Goal: Task Accomplishment & Management: Use online tool/utility

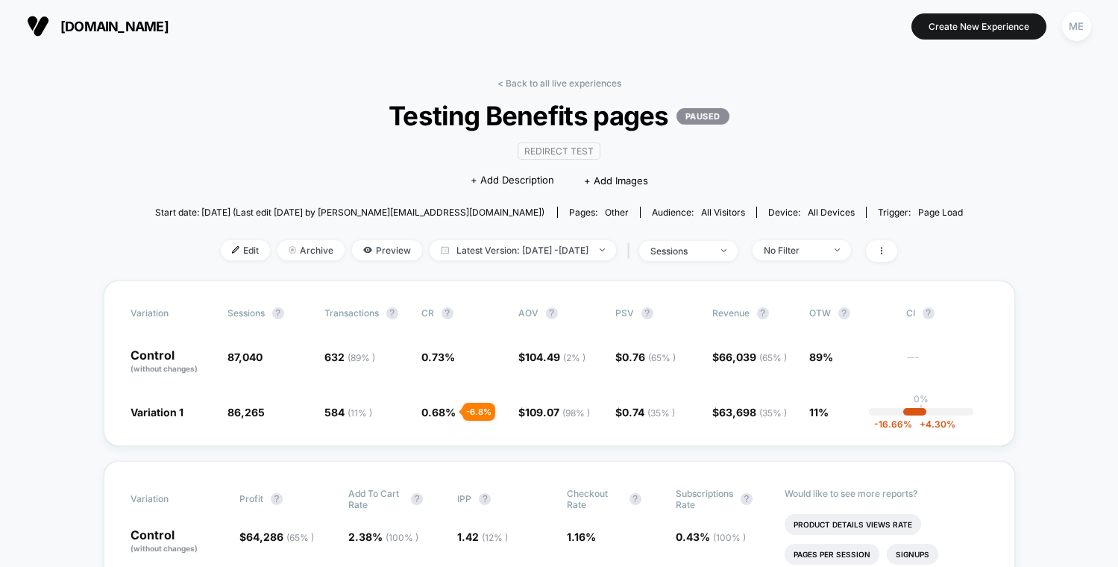
click at [132, 21] on span "[DOMAIN_NAME]" at bounding box center [114, 27] width 108 height 16
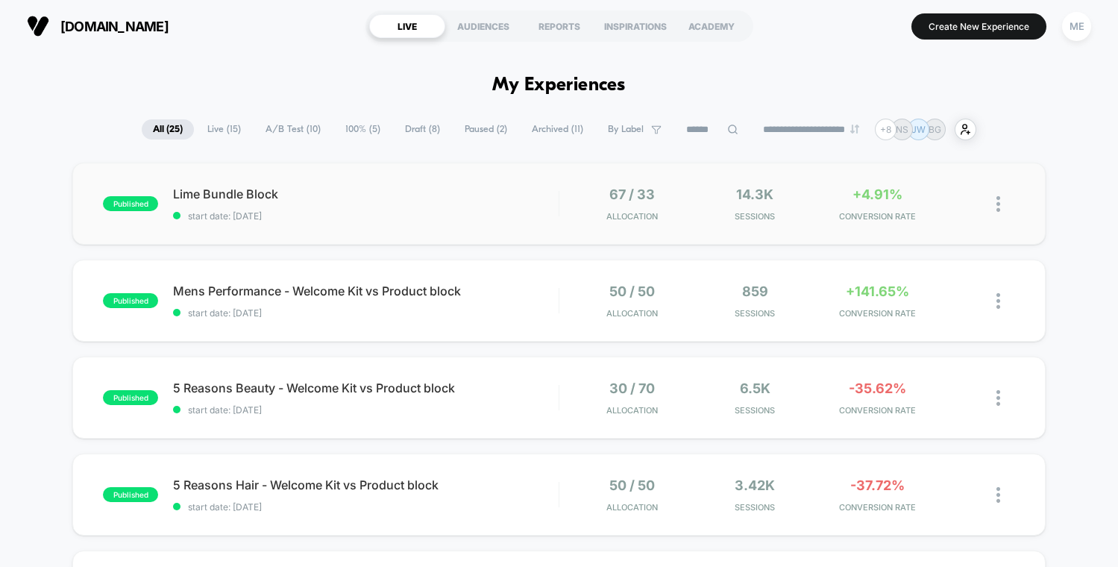
scroll to position [3, 0]
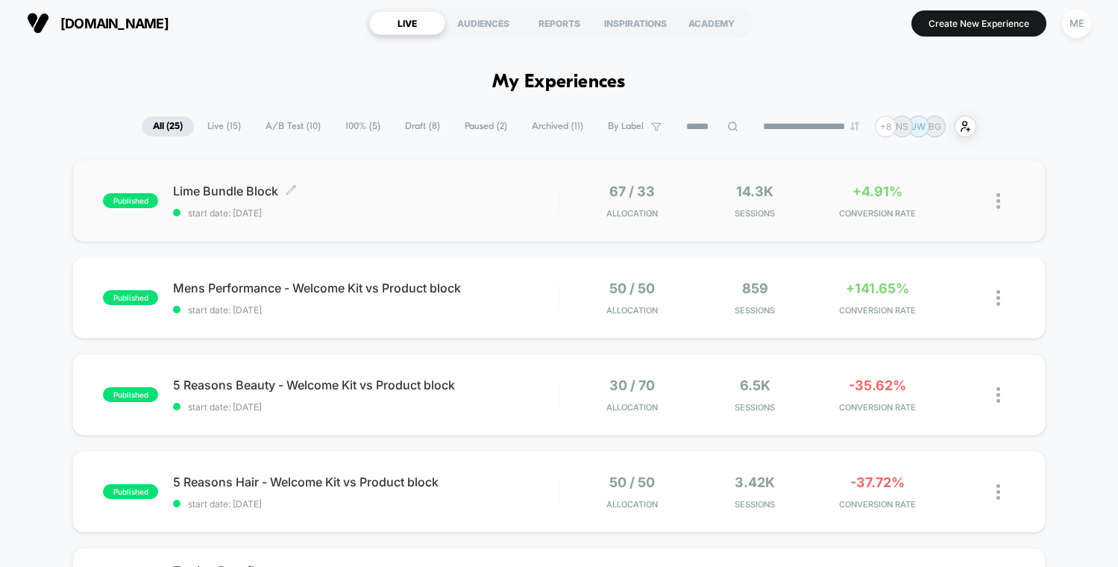
click at [438, 197] on span "Lime Bundle Block Click to edit experience details" at bounding box center [365, 190] width 385 height 15
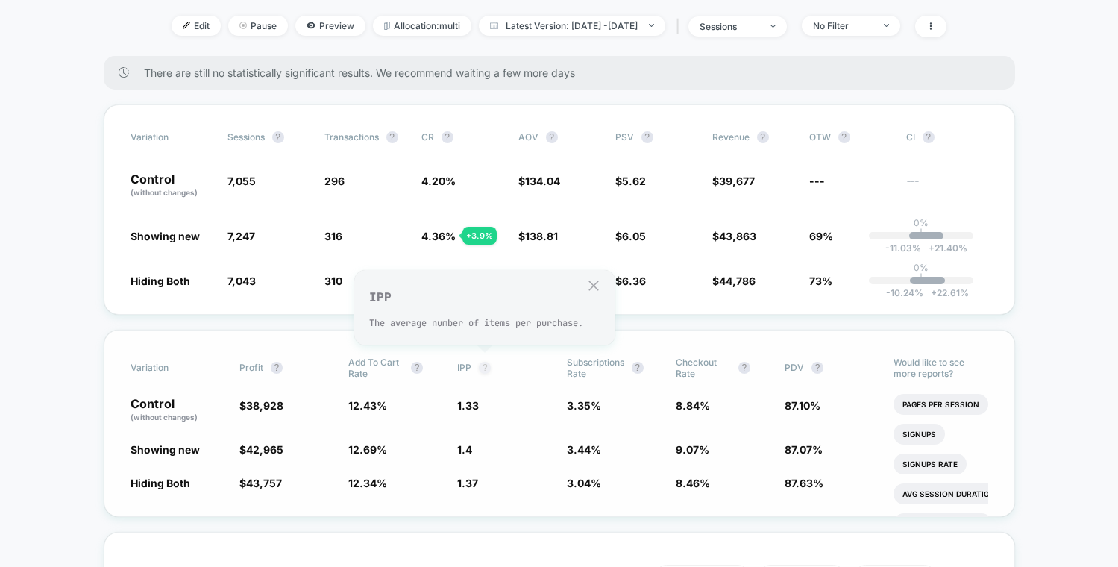
scroll to position [199, 0]
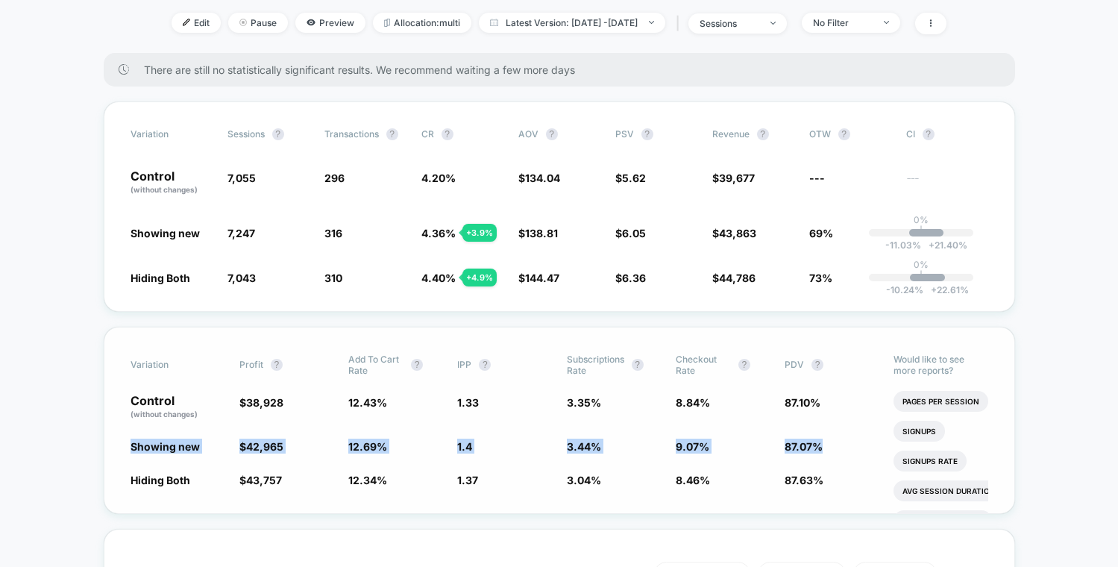
drag, startPoint x: 838, startPoint y: 447, endPoint x: 125, endPoint y: 446, distance: 713.5
click at [125, 446] on div "Variation Profit ? Add To Cart Rate ? IPP ? Subscriptions Rate ? Checkout Rate …" at bounding box center [559, 420] width 911 height 187
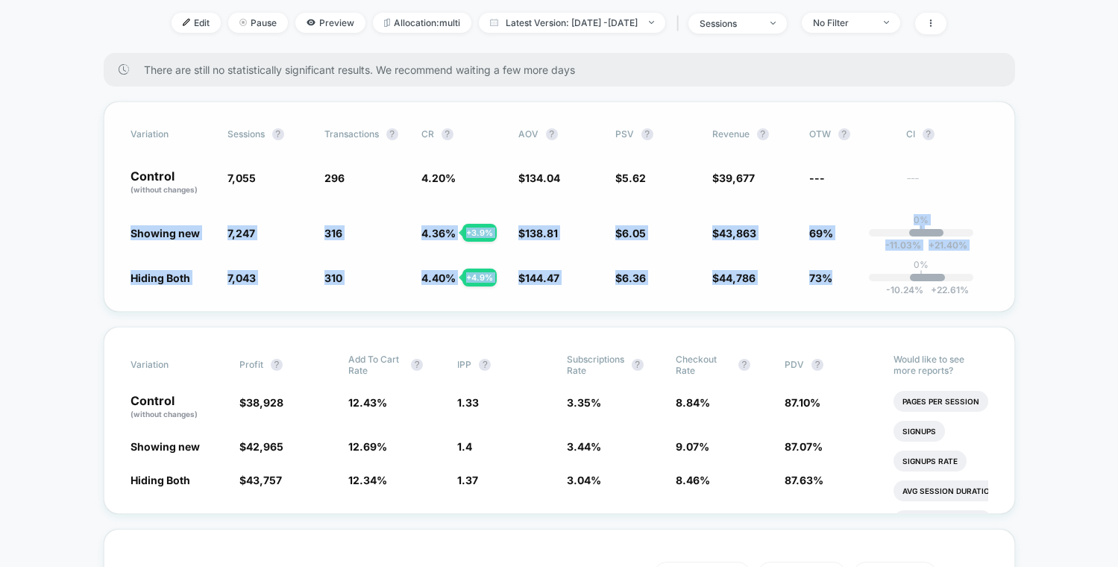
drag, startPoint x: 136, startPoint y: 231, endPoint x: 866, endPoint y: 292, distance: 732.5
click at [866, 292] on div "Variation Sessions ? Transactions ? CR ? AOV ? PSV ? Revenue ? OTW ? CI ? Contr…" at bounding box center [559, 206] width 911 height 210
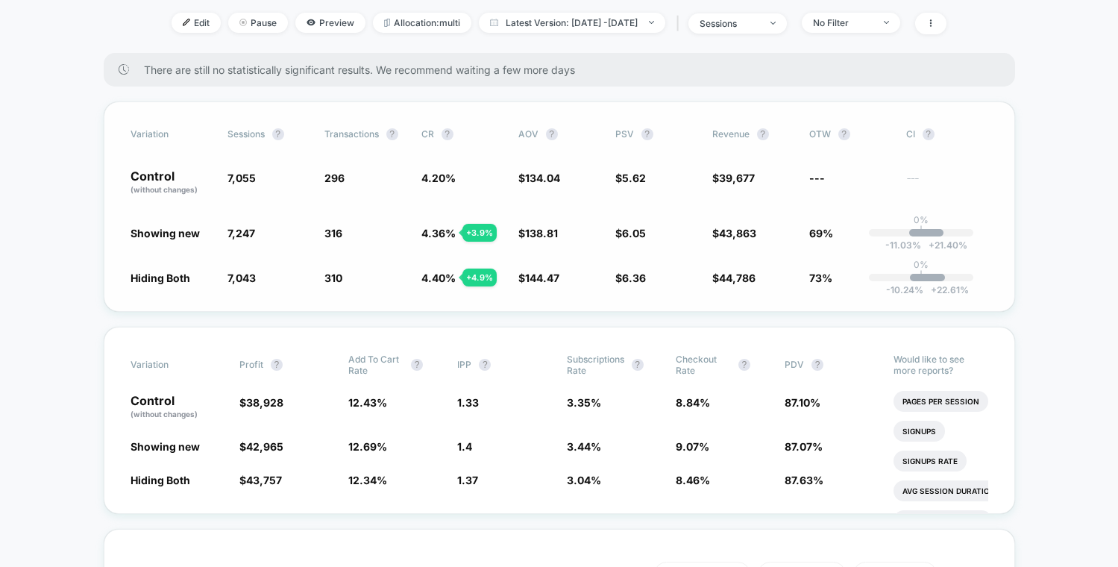
click at [844, 280] on span "73%" at bounding box center [850, 277] width 82 height 15
drag, startPoint x: 825, startPoint y: 276, endPoint x: 163, endPoint y: 274, distance: 662.1
click at [163, 274] on div "Hiding Both 7,043 - 0.17 % 310 + 4.9 % 4.40 % + 4.9 % $ 144.47 + 7.8 % $ 6.36 +…" at bounding box center [558, 277] width 857 height 15
click at [486, 277] on div "+ 4.9 %" at bounding box center [479, 277] width 34 height 18
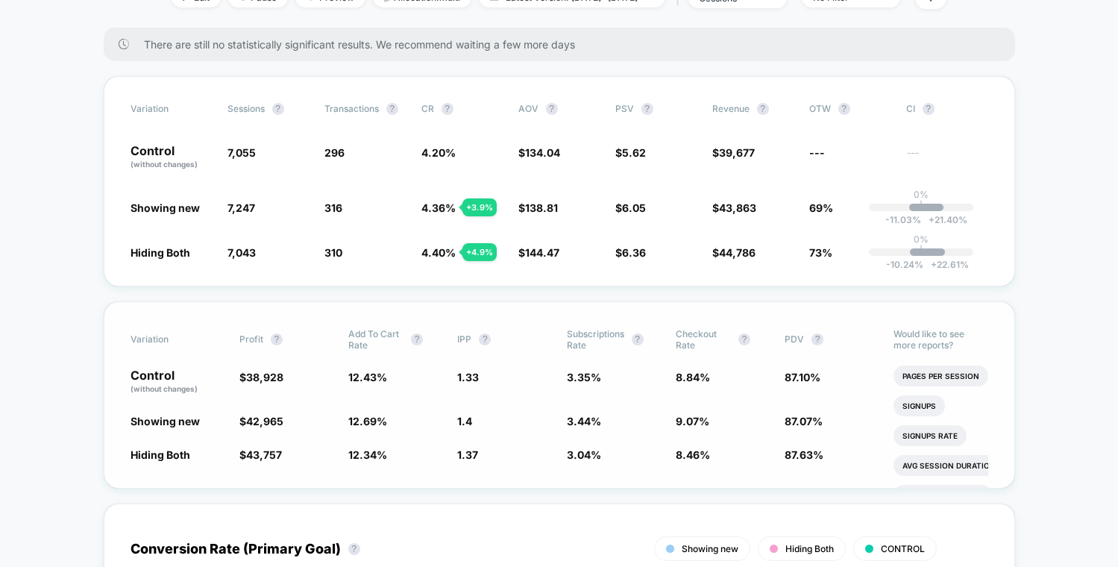
scroll to position [254, 0]
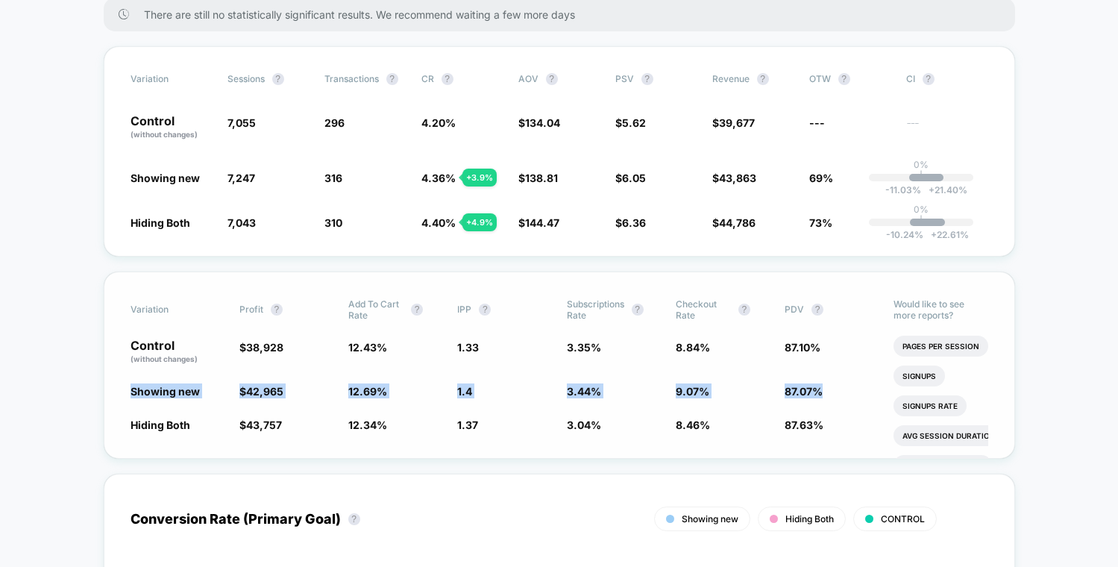
drag, startPoint x: 827, startPoint y: 383, endPoint x: 116, endPoint y: 391, distance: 710.6
click at [116, 391] on div "Variation Profit ? Add To Cart Rate ? IPP ? Subscriptions Rate ? Checkout Rate …" at bounding box center [559, 364] width 911 height 187
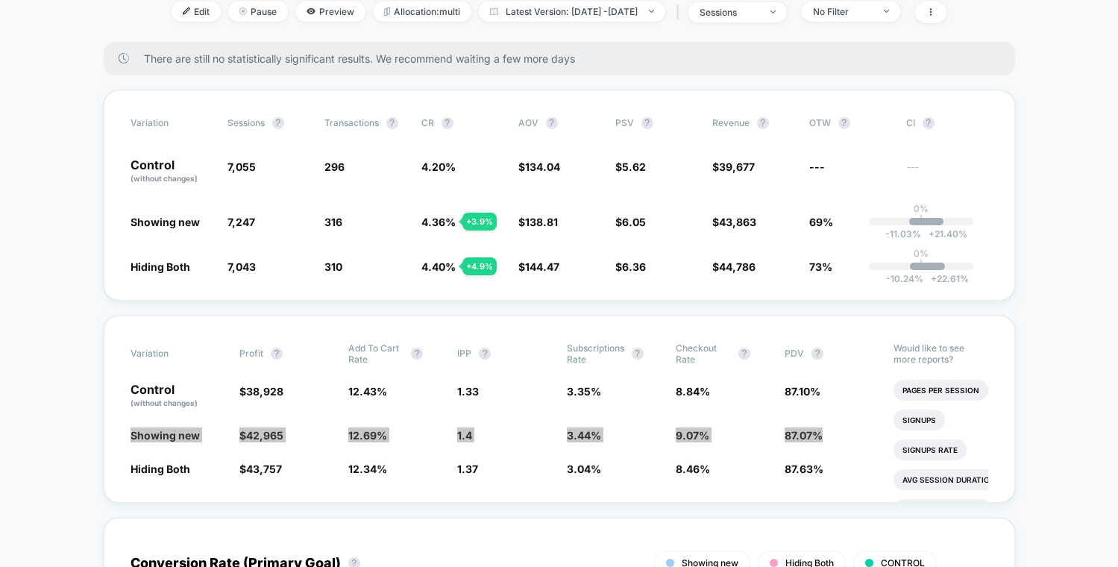
scroll to position [128, 0]
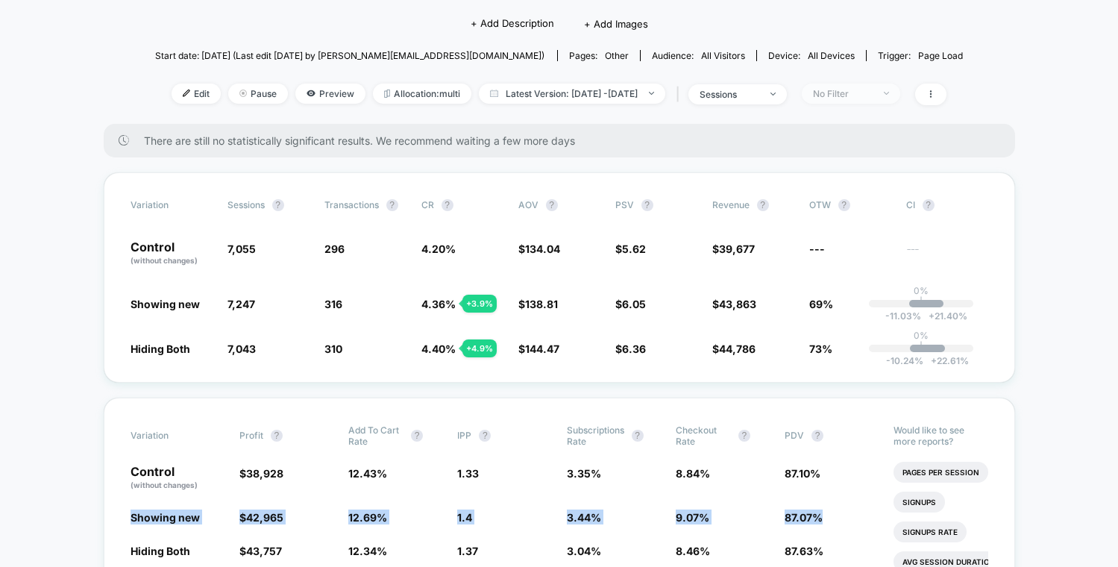
click at [872, 94] on div "No Filter" at bounding box center [843, 93] width 60 height 11
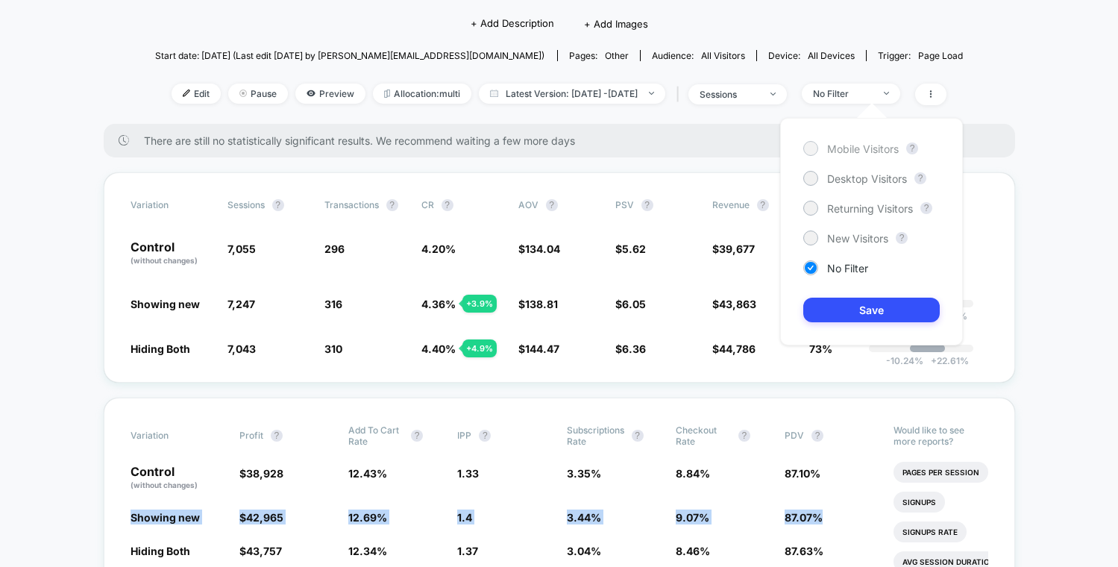
click at [848, 147] on span "Mobile Visitors" at bounding box center [863, 148] width 72 height 13
click at [876, 306] on button "Save" at bounding box center [871, 309] width 136 height 25
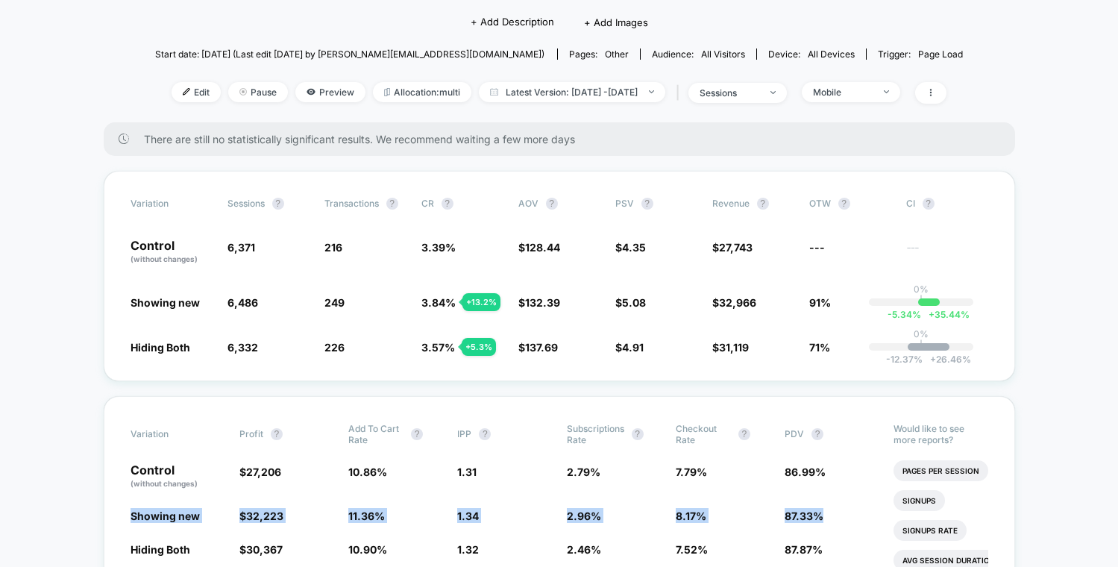
scroll to position [131, 0]
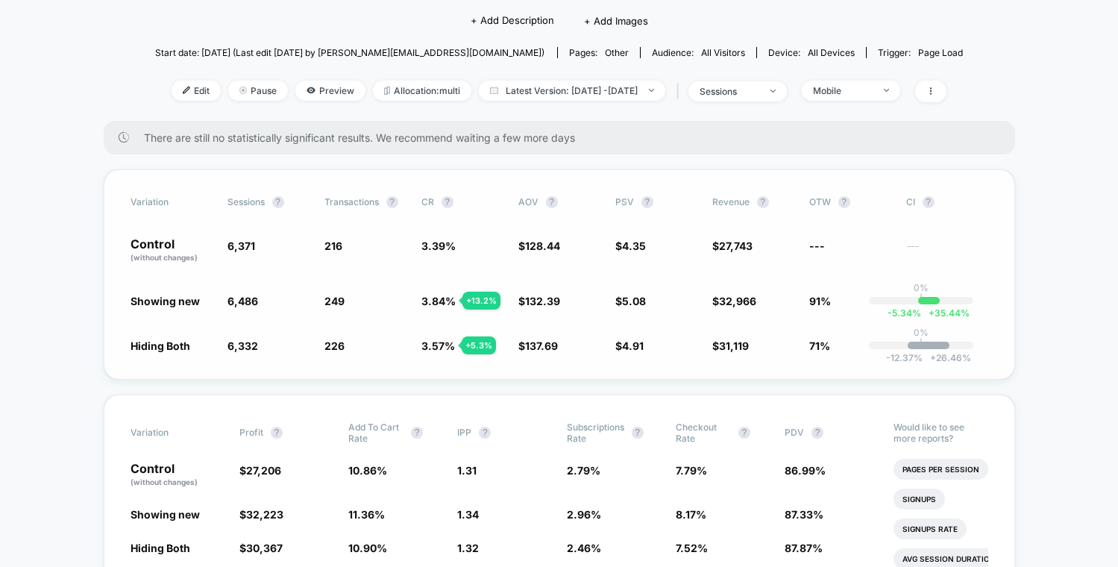
drag, startPoint x: 1042, startPoint y: 297, endPoint x: 907, endPoint y: 318, distance: 136.7
drag, startPoint x: 143, startPoint y: 299, endPoint x: 803, endPoint y: 317, distance: 660.1
click at [839, 295] on div "Showing new 6,486 + 1.8 % 249 + 13.2 % 3.84 % + 13.2 % $ 132.39 + 3.1 % $ 5.08 …" at bounding box center [558, 300] width 857 height 15
click at [804, 311] on div "Variation Sessions ? Transactions ? CR ? AOV ? PSV ? Revenue ? OTW ? CI ? Contr…" at bounding box center [559, 274] width 911 height 210
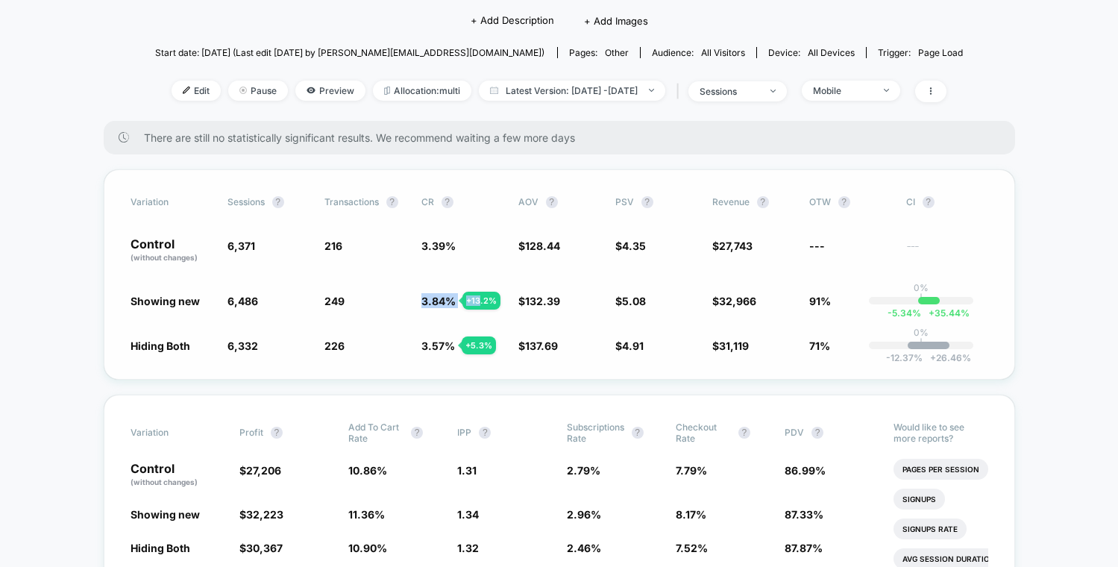
drag, startPoint x: 427, startPoint y: 302, endPoint x: 478, endPoint y: 303, distance: 50.7
click at [456, 303] on span "3.84 % + 13.2 %" at bounding box center [438, 301] width 34 height 13
click at [404, 303] on span "249 + 13.2 %" at bounding box center [365, 300] width 82 height 15
drag, startPoint x: 130, startPoint y: 303, endPoint x: 843, endPoint y: 297, distance: 712.8
click at [843, 297] on div "Variation Sessions ? Transactions ? CR ? AOV ? PSV ? Revenue ? OTW ? CI ? Contr…" at bounding box center [559, 274] width 911 height 210
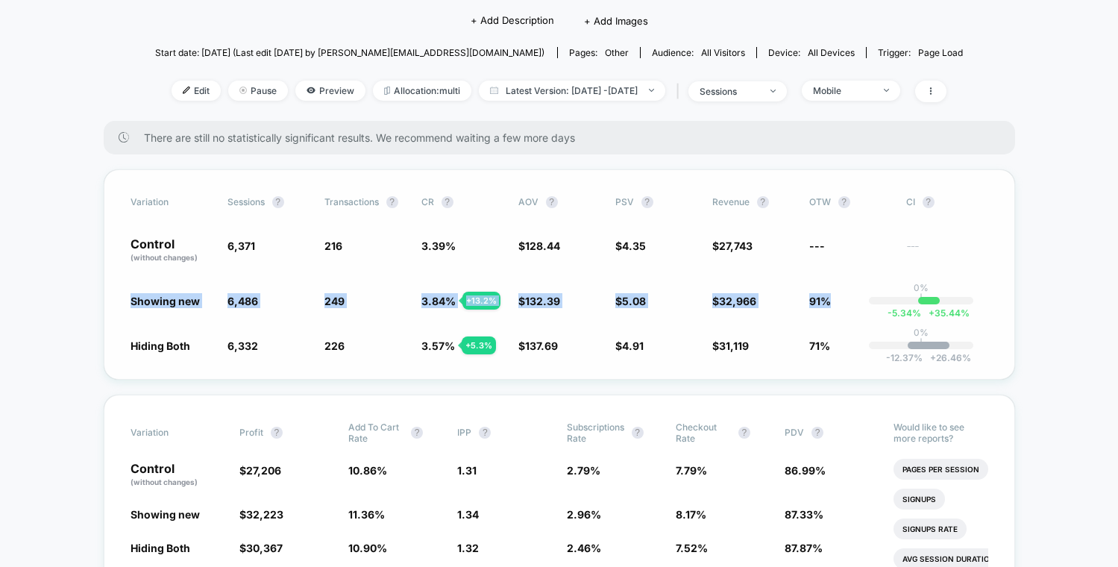
click at [830, 304] on span "91%" at bounding box center [820, 301] width 22 height 13
drag, startPoint x: 833, startPoint y: 303, endPoint x: 119, endPoint y: 305, distance: 713.5
click at [117, 301] on div "Variation Sessions ? Transactions ? CR ? AOV ? PSV ? Revenue ? OTW ? CI ? Contr…" at bounding box center [559, 274] width 911 height 210
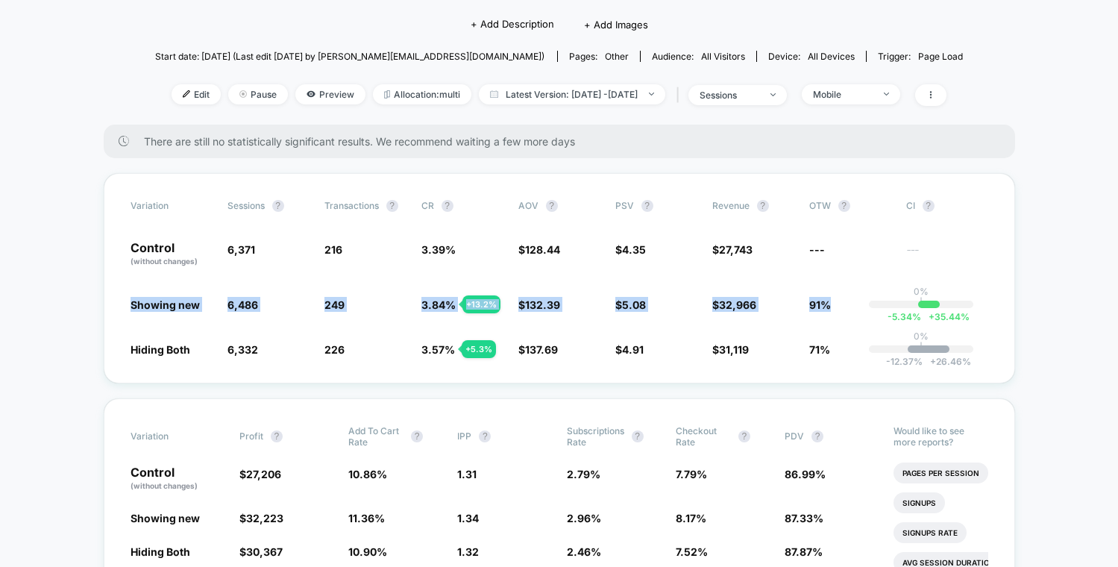
scroll to position [125, 0]
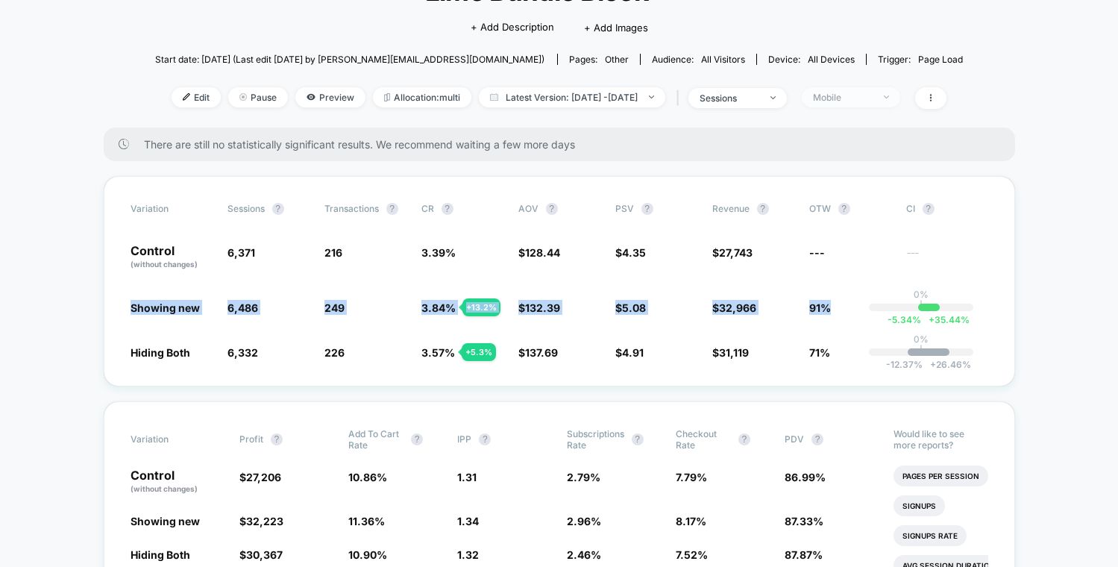
click at [854, 95] on div "Mobile" at bounding box center [843, 97] width 60 height 11
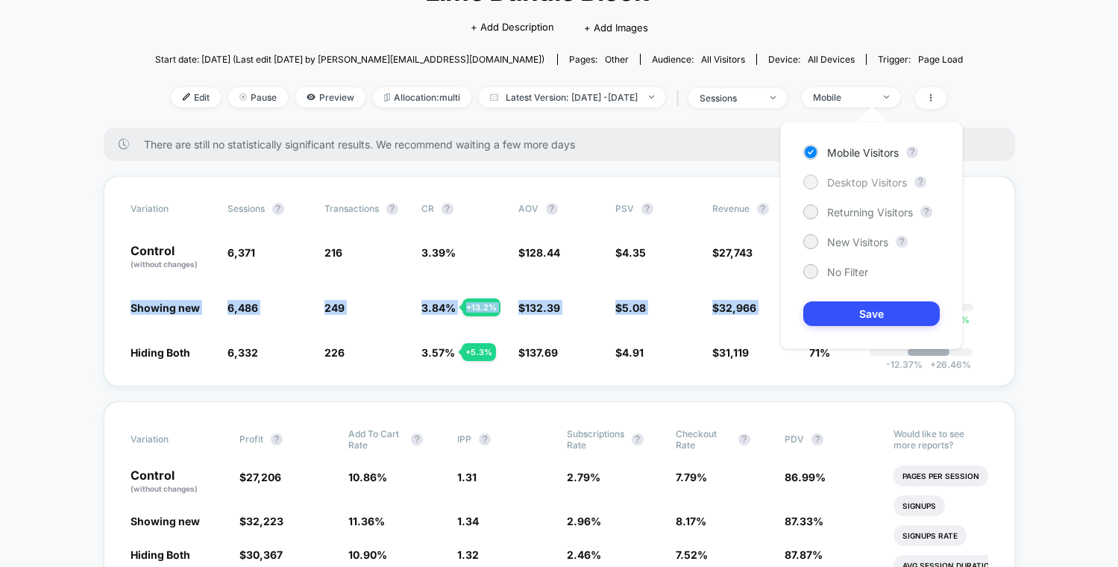
click at [840, 186] on span "Desktop Visitors" at bounding box center [867, 182] width 80 height 13
click at [859, 308] on button "Save" at bounding box center [871, 313] width 136 height 25
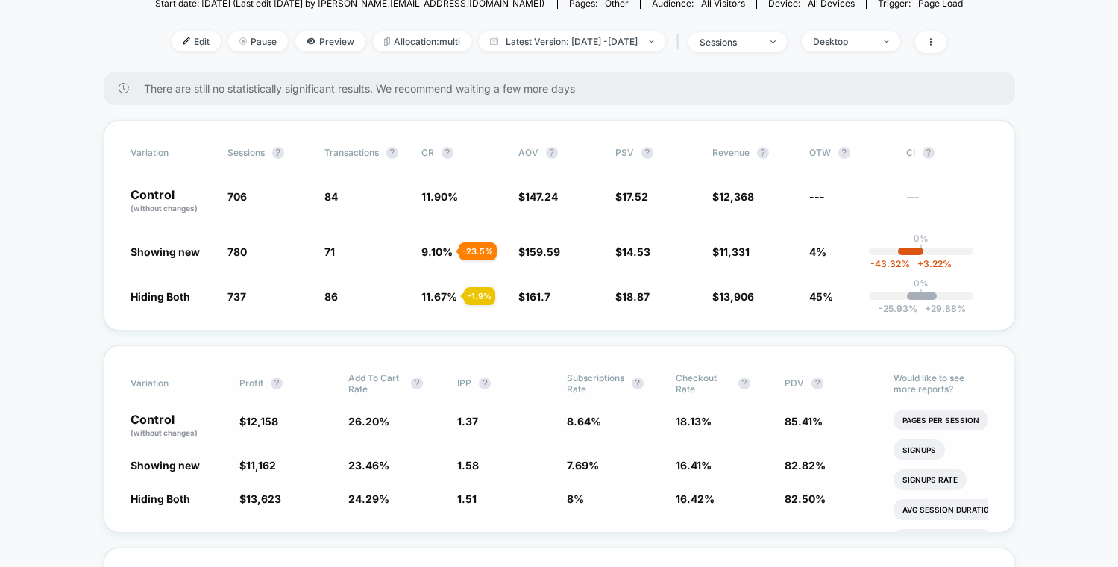
scroll to position [200, 0]
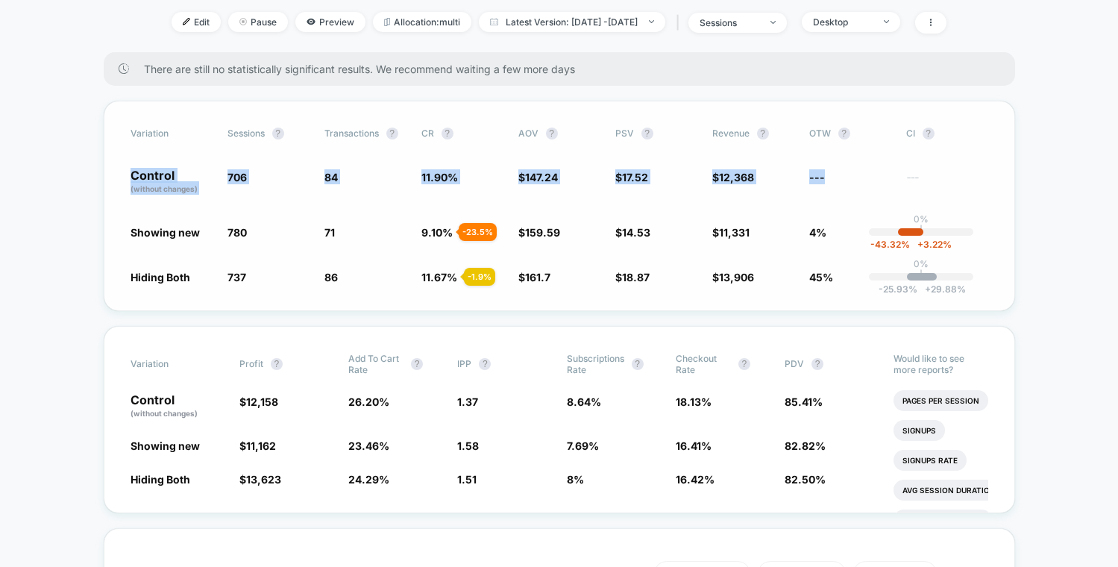
drag, startPoint x: 145, startPoint y: 177, endPoint x: 835, endPoint y: 191, distance: 690.5
click at [835, 191] on div "Variation Sessions ? Transactions ? CR ? AOV ? PSV ? Revenue ? OTW ? CI ? Contr…" at bounding box center [559, 206] width 911 height 210
click at [836, 187] on span "---" at bounding box center [850, 181] width 82 height 25
click at [440, 174] on span "11.90 %" at bounding box center [439, 177] width 37 height 13
drag, startPoint x: 469, startPoint y: 180, endPoint x: 141, endPoint y: 177, distance: 328.1
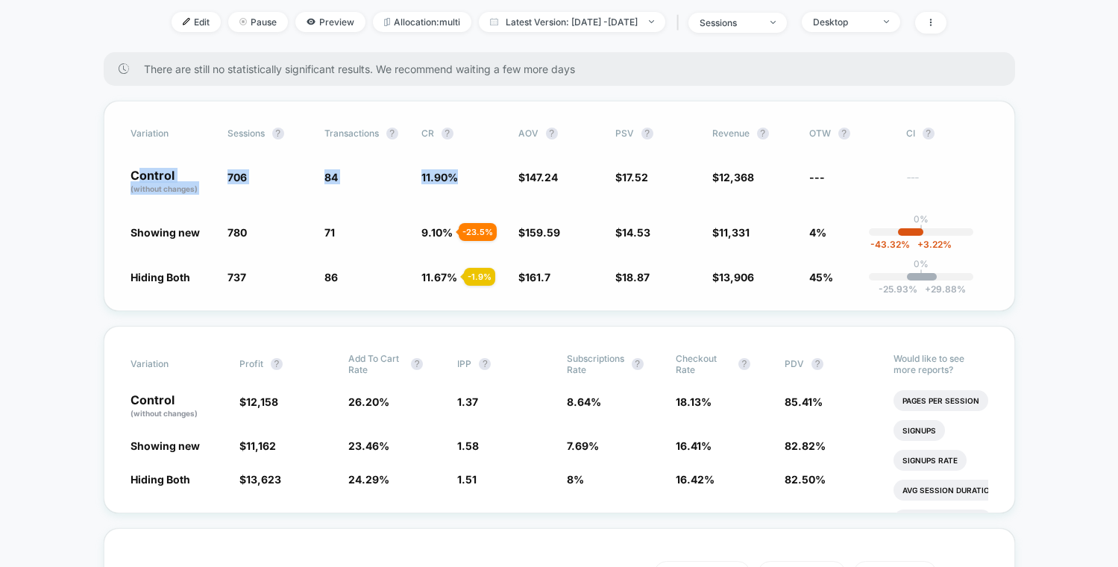
click at [142, 177] on div "Control (without changes) 706 84 11.90 % $ 147.24 $ 17.52 $ 12,368 --- ---" at bounding box center [558, 181] width 857 height 25
click at [140, 177] on p "Control (without changes)" at bounding box center [171, 181] width 82 height 25
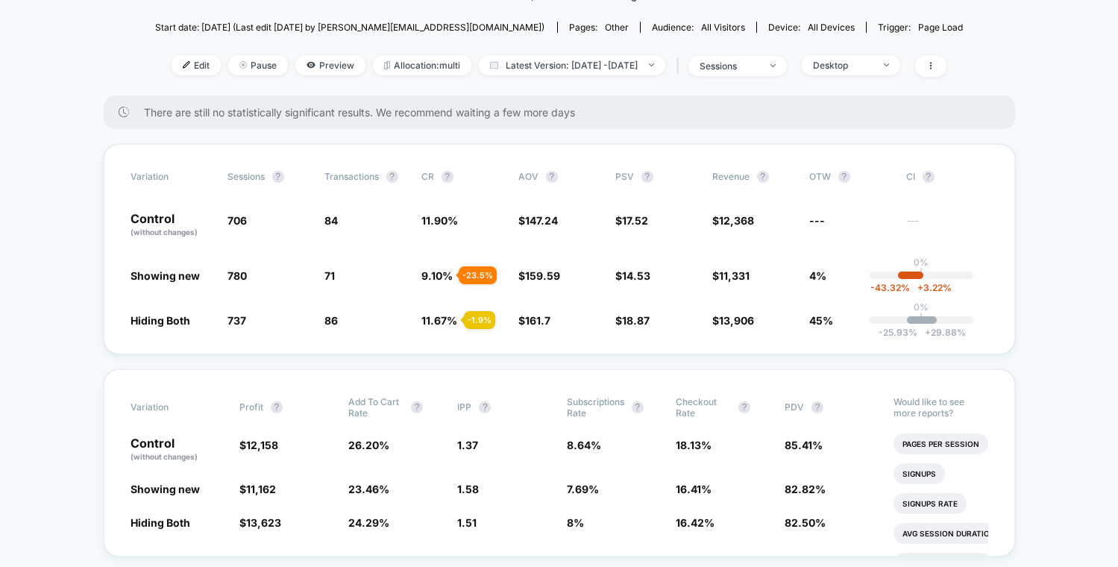
scroll to position [153, 0]
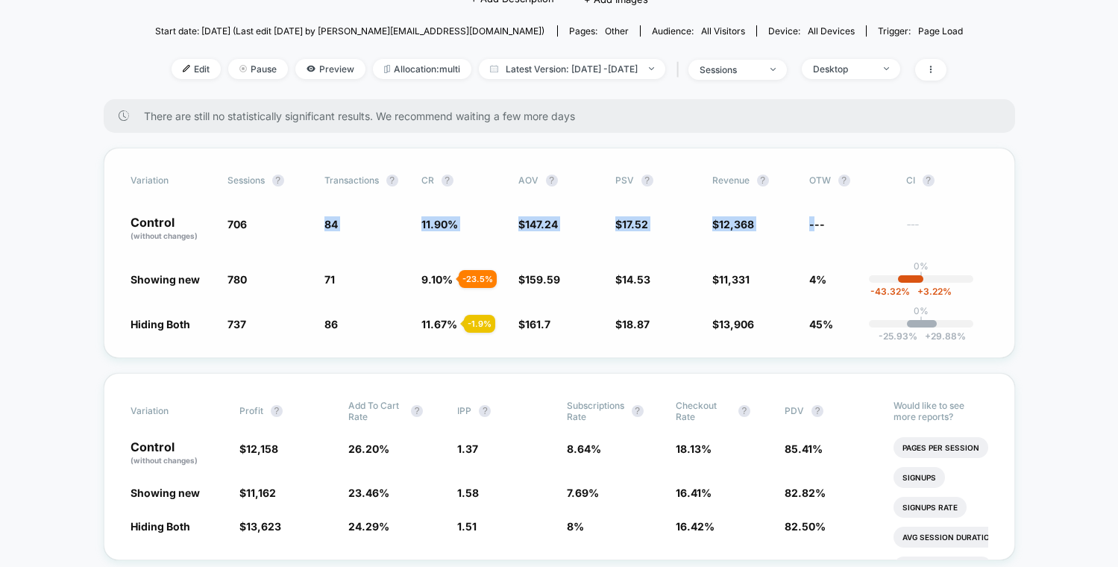
drag, startPoint x: 289, startPoint y: 233, endPoint x: 813, endPoint y: 219, distance: 525.1
click at [813, 219] on div "Control (without changes) 706 84 11.90 % $ 147.24 $ 17.52 $ 12,368 --- ---" at bounding box center [558, 228] width 857 height 25
click at [712, 236] on span "$ 12,368" at bounding box center [753, 228] width 82 height 25
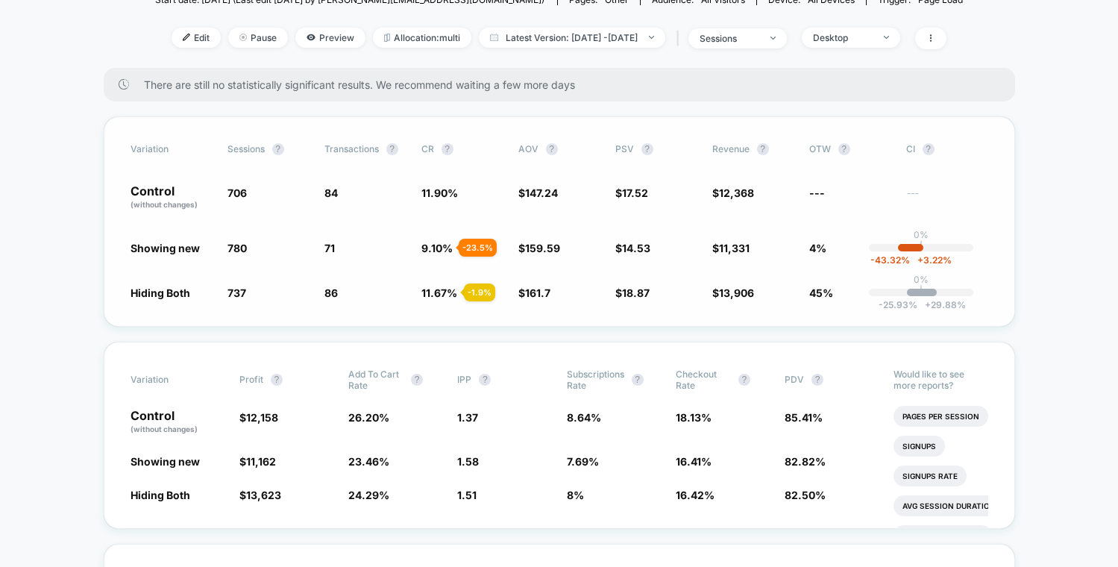
scroll to position [104, 0]
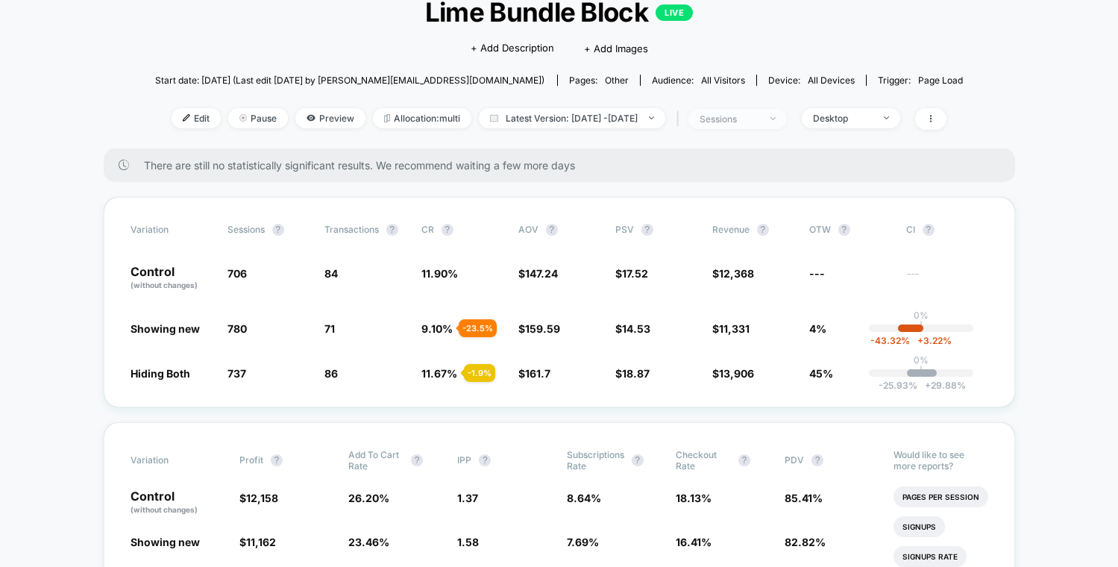
click at [759, 120] on div "sessions" at bounding box center [729, 118] width 60 height 11
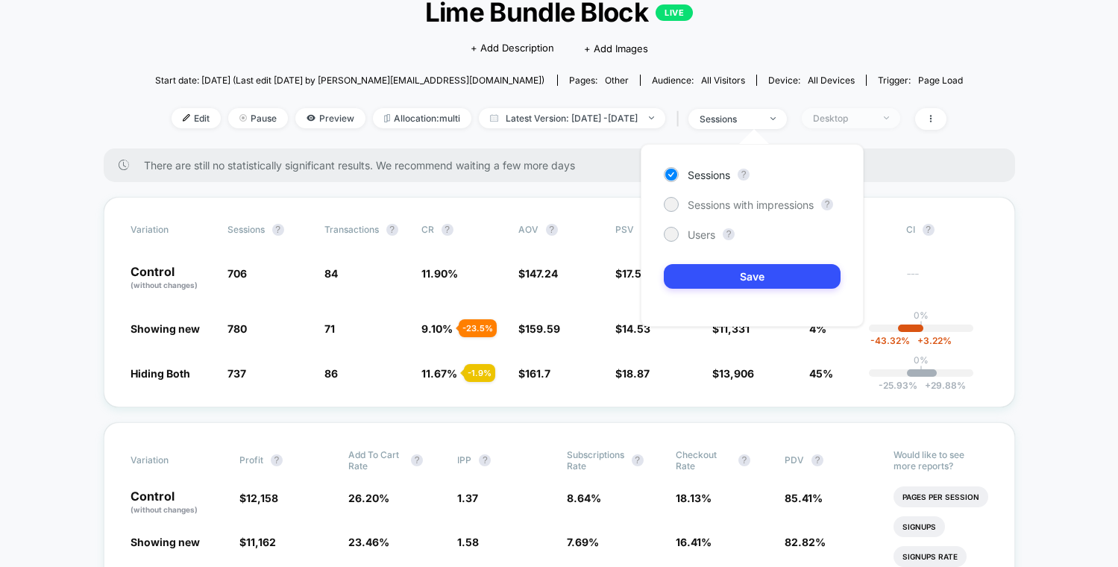
click at [872, 118] on div "Desktop" at bounding box center [843, 118] width 60 height 11
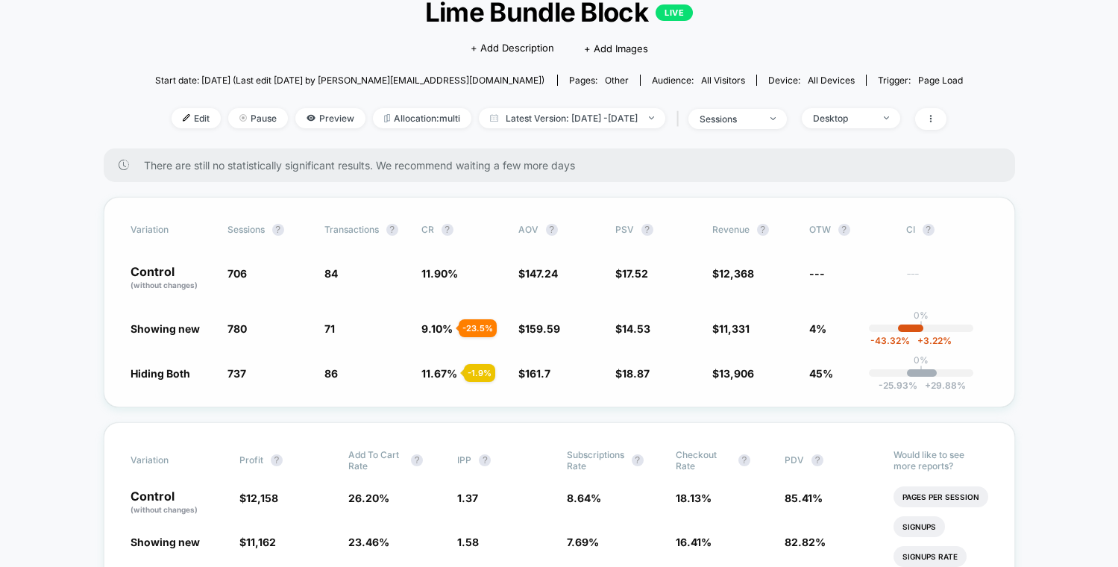
click at [845, 371] on span "45%" at bounding box center [850, 372] width 82 height 15
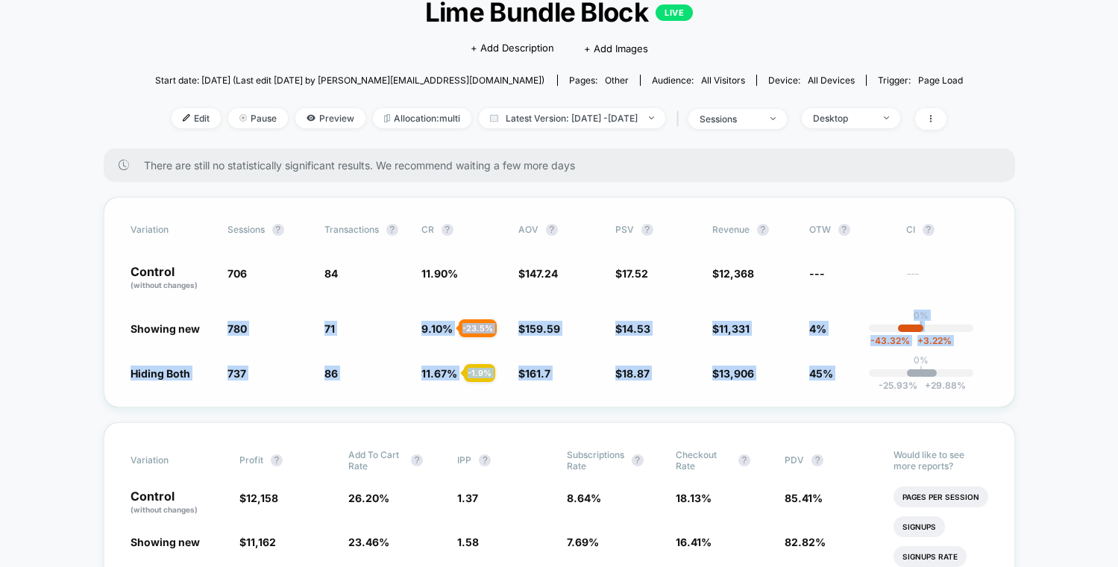
drag, startPoint x: 844, startPoint y: 371, endPoint x: 161, endPoint y: 336, distance: 683.8
click at [161, 336] on div "Variation Sessions ? Transactions ? CR ? AOV ? PSV ? Revenue ? OTW ? CI ? Contr…" at bounding box center [559, 302] width 911 height 210
click at [900, 122] on span "Desktop" at bounding box center [850, 118] width 98 height 20
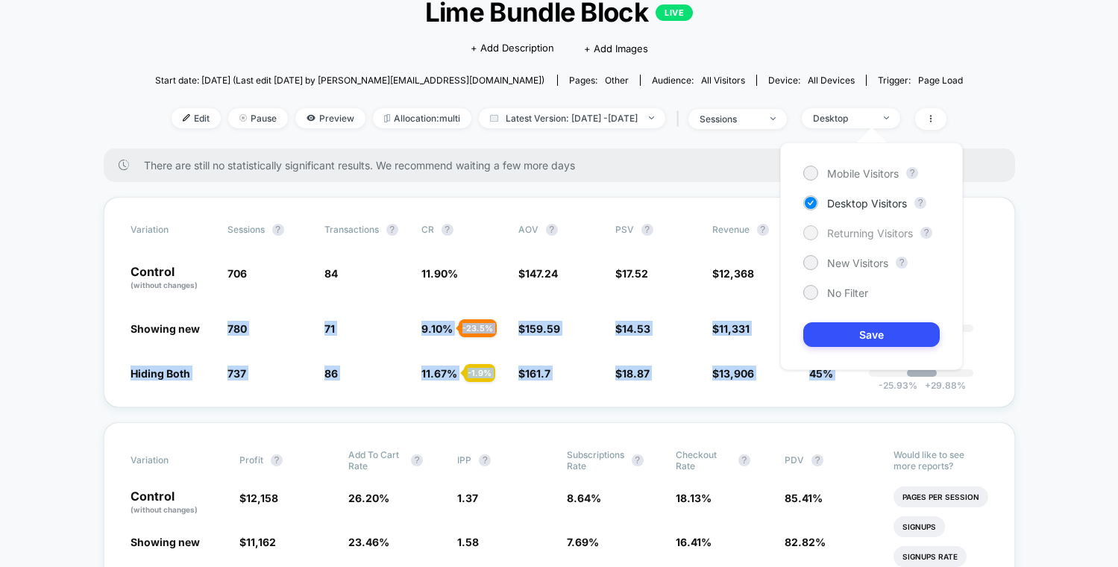
click at [863, 233] on span "Returning Visitors" at bounding box center [870, 233] width 86 height 13
click at [880, 328] on button "Save" at bounding box center [871, 334] width 136 height 25
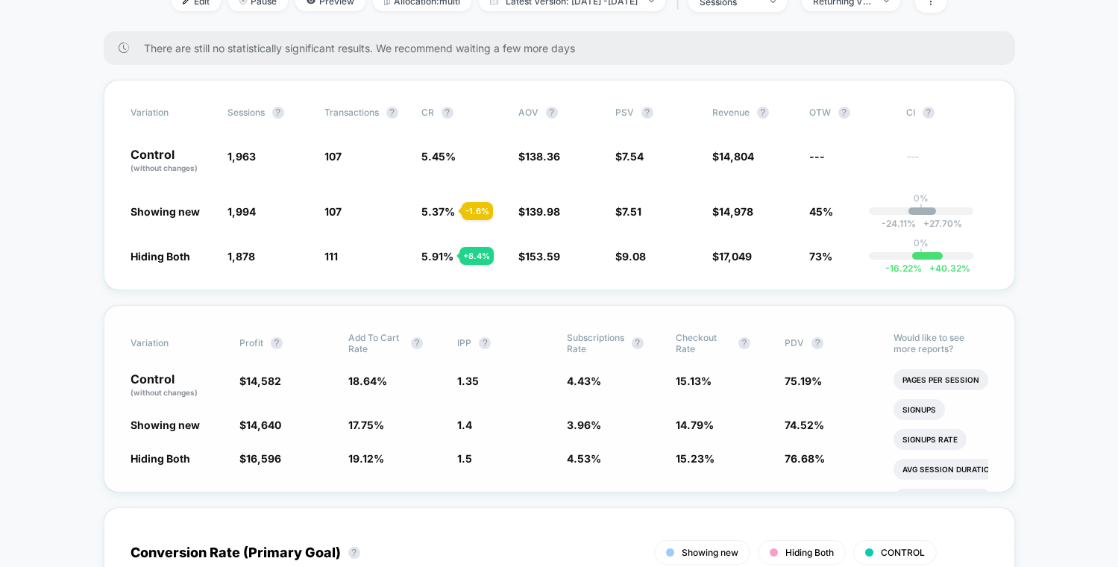
scroll to position [225, 0]
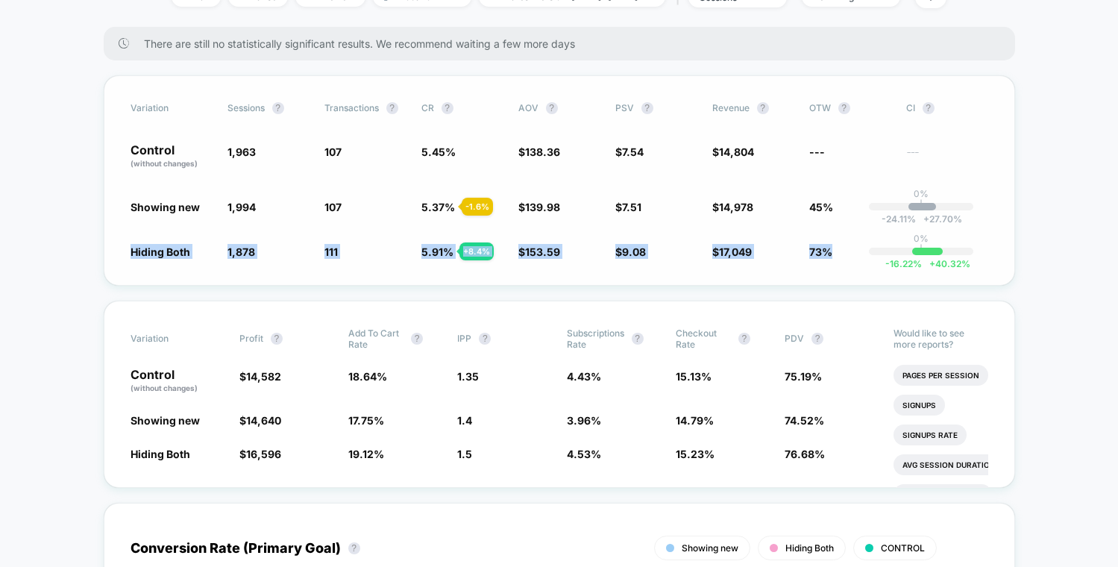
drag, startPoint x: 811, startPoint y: 253, endPoint x: 116, endPoint y: 248, distance: 694.9
click at [116, 248] on div "Variation Sessions ? Transactions ? CR ? AOV ? PSV ? Revenue ? OTW ? CI ? Contr…" at bounding box center [559, 180] width 911 height 210
click at [218, 255] on div "Hiding Both 1,878 - 4.3 % 111 + 8.4 % 5.91 % + 8.4 % $ 153.59 + 11 % $ 9.08 + 2…" at bounding box center [558, 251] width 857 height 15
drag, startPoint x: 125, startPoint y: 251, endPoint x: 834, endPoint y: 252, distance: 709.0
click at [834, 252] on div "Variation Sessions ? Transactions ? CR ? AOV ? PSV ? Revenue ? OTW ? CI ? Contr…" at bounding box center [559, 180] width 911 height 210
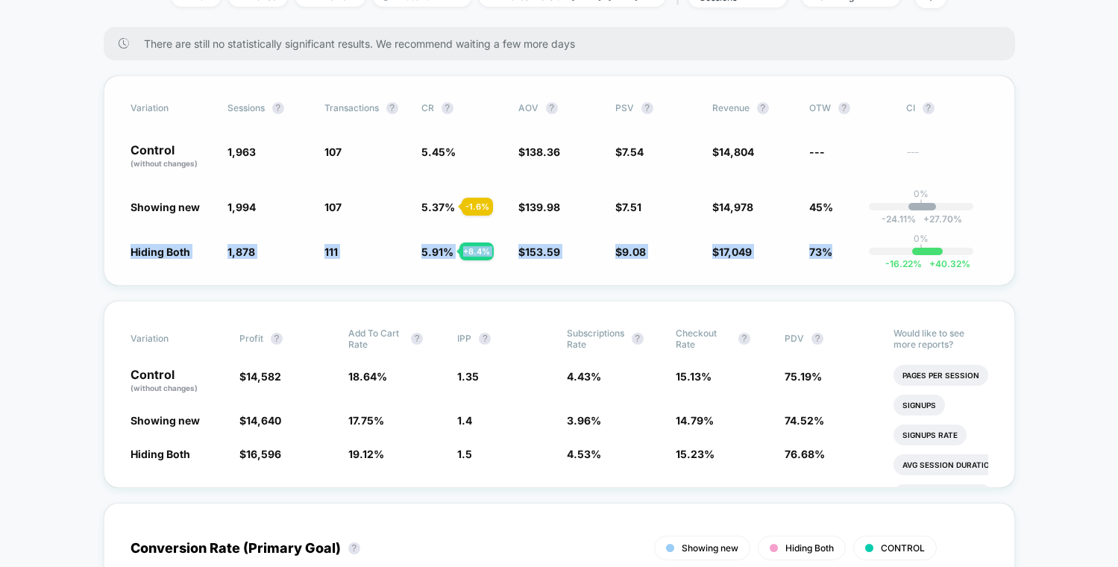
click at [833, 253] on span "73%" at bounding box center [850, 251] width 82 height 15
drag, startPoint x: 834, startPoint y: 253, endPoint x: 116, endPoint y: 254, distance: 717.2
click at [116, 254] on div "Variation Sessions ? Transactions ? CR ? AOV ? PSV ? Revenue ? OTW ? CI ? Contr…" at bounding box center [559, 180] width 911 height 210
click at [576, 268] on div "Variation Sessions ? Transactions ? CR ? AOV ? PSV ? Revenue ? OTW ? CI ? Contr…" at bounding box center [559, 180] width 911 height 210
drag, startPoint x: 838, startPoint y: 251, endPoint x: 151, endPoint y: 249, distance: 687.4
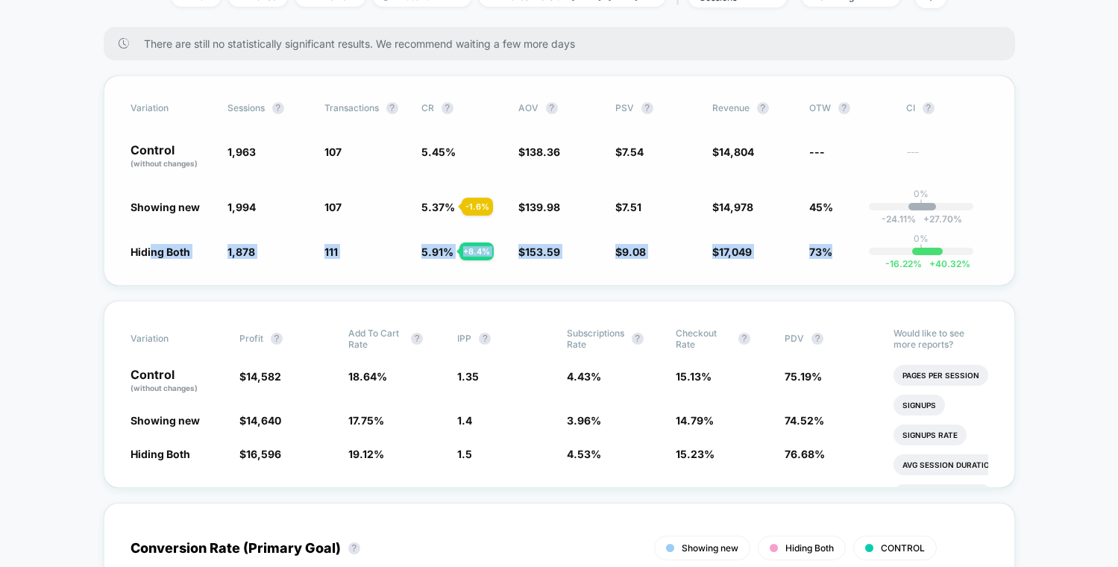
click at [151, 249] on div "Hiding Both 1,878 - 4.3 % 111 + 8.4 % 5.91 % + 8.4 % $ 153.59 + 11 % $ 9.08 + 2…" at bounding box center [558, 251] width 857 height 15
click at [614, 266] on div "Variation Sessions ? Transactions ? CR ? AOV ? PSV ? Revenue ? OTW ? CI ? Contr…" at bounding box center [559, 180] width 911 height 210
drag, startPoint x: 181, startPoint y: 245, endPoint x: 878, endPoint y: 256, distance: 696.5
click at [881, 256] on div "Variation Sessions ? Transactions ? CR ? AOV ? PSV ? Revenue ? OTW ? CI ? Contr…" at bounding box center [559, 180] width 911 height 210
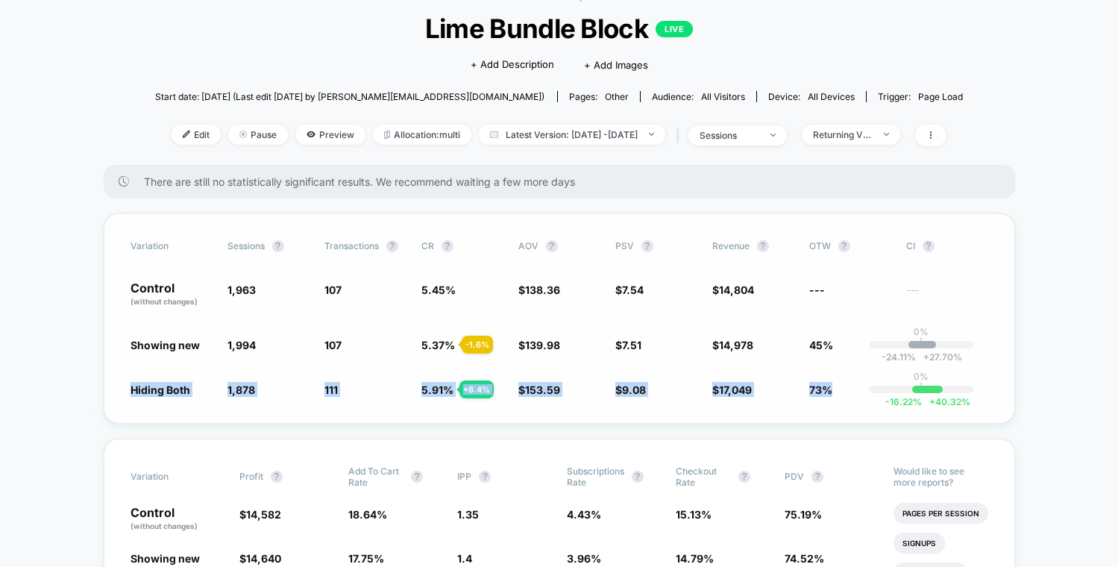
scroll to position [86, 0]
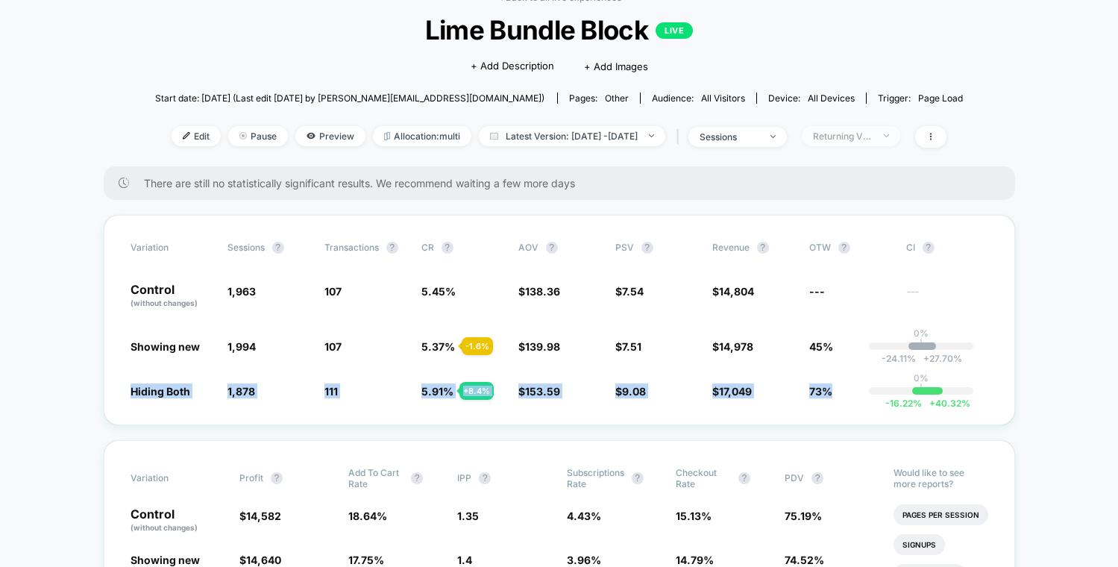
click at [872, 128] on span "Returning Visitors" at bounding box center [850, 136] width 98 height 20
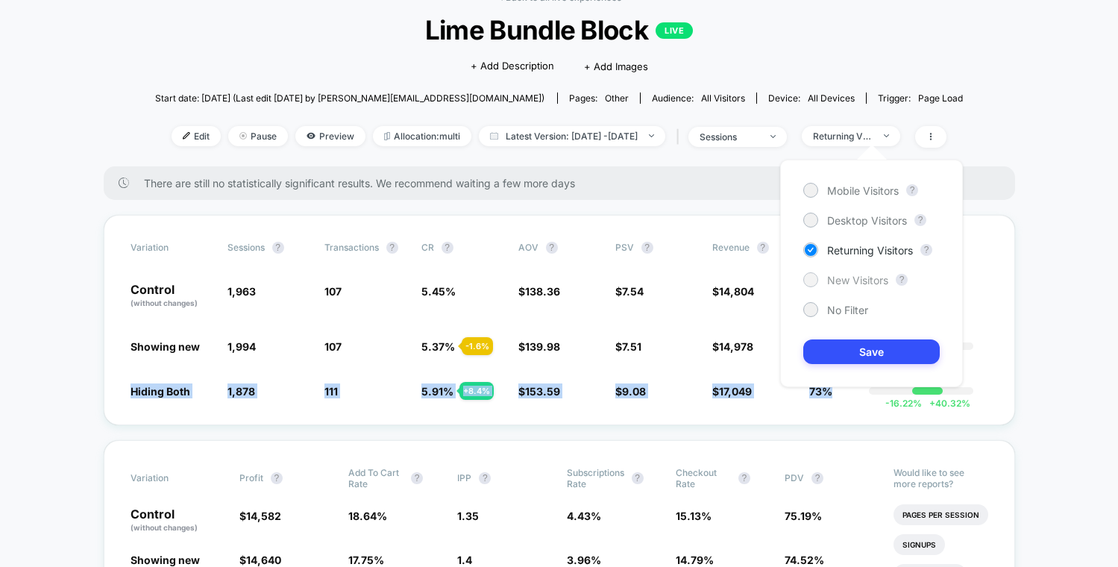
click at [843, 280] on span "New Visitors" at bounding box center [857, 280] width 61 height 13
drag, startPoint x: 867, startPoint y: 344, endPoint x: 899, endPoint y: 342, distance: 32.1
click at [866, 343] on button "Save" at bounding box center [871, 351] width 136 height 25
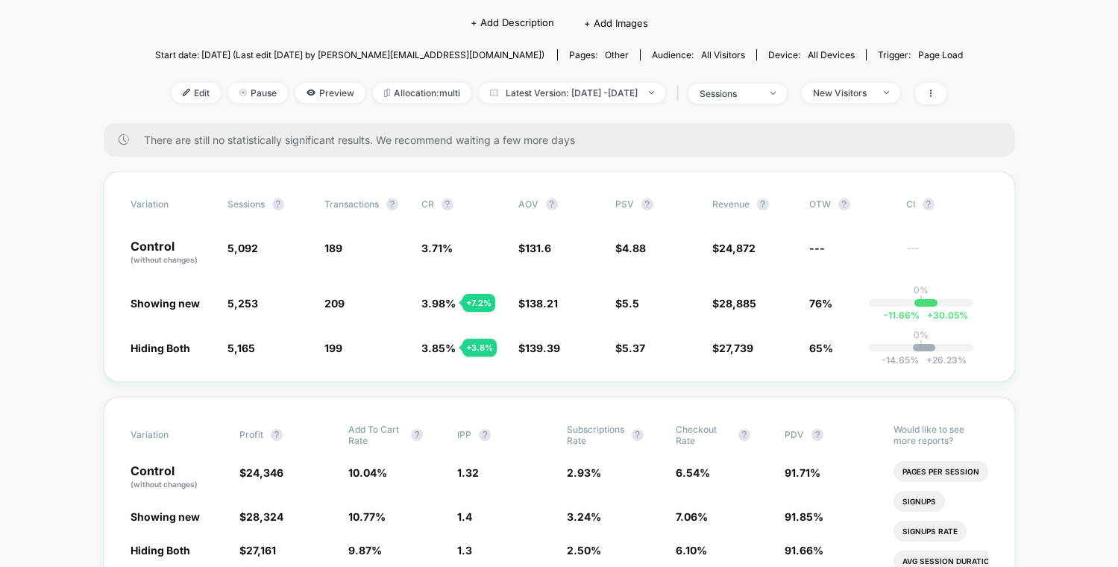
scroll to position [133, 0]
